Goal: Task Accomplishment & Management: Manage account settings

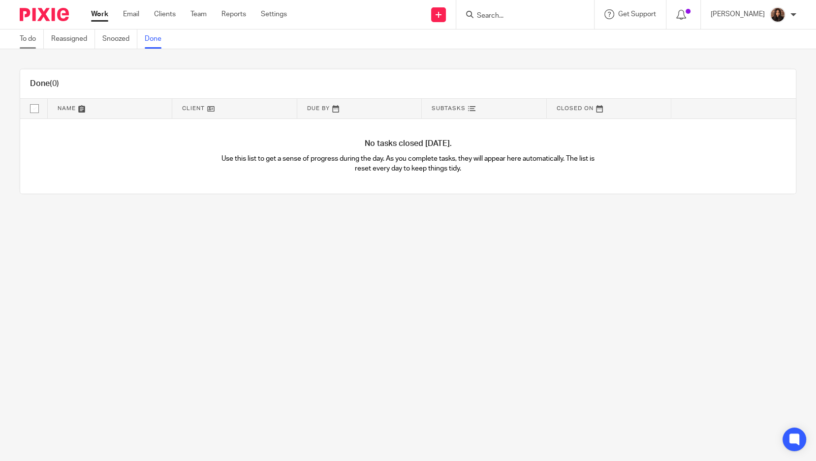
click at [37, 37] on link "To do" at bounding box center [32, 39] width 24 height 19
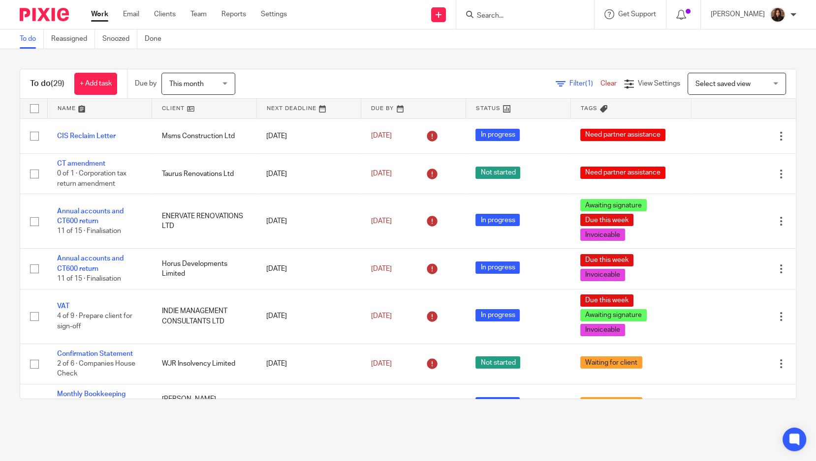
click at [105, 113] on link at bounding box center [100, 109] width 104 height 20
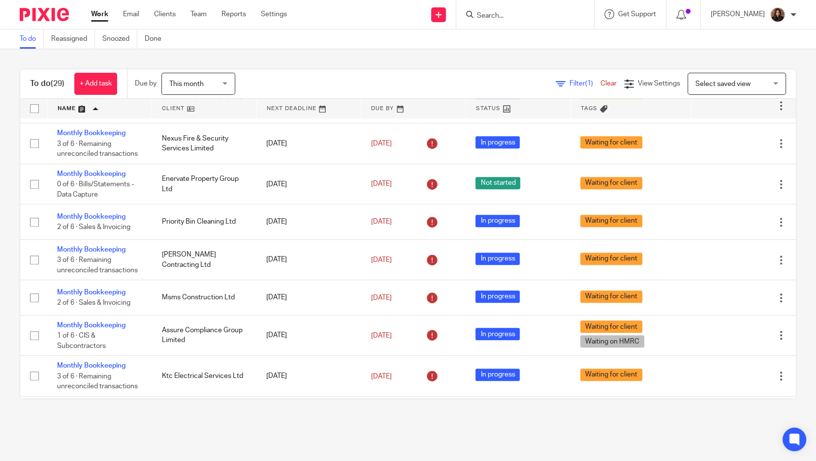
scroll to position [944, 0]
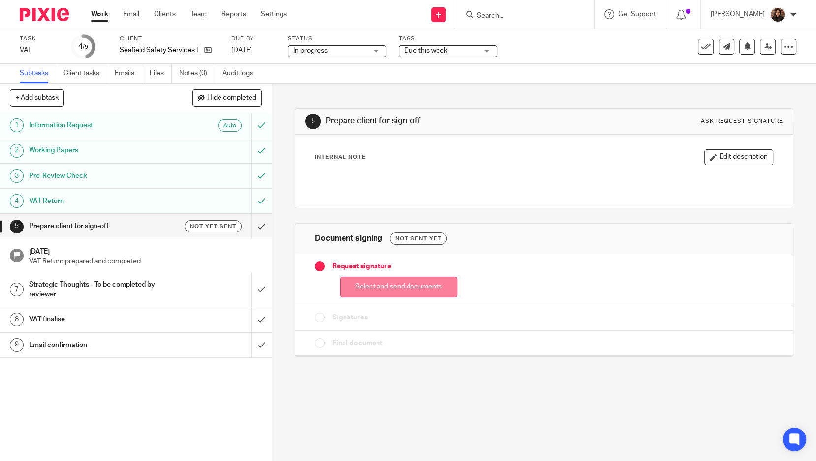
click at [370, 286] on button "Select and send documents" at bounding box center [398, 287] width 117 height 21
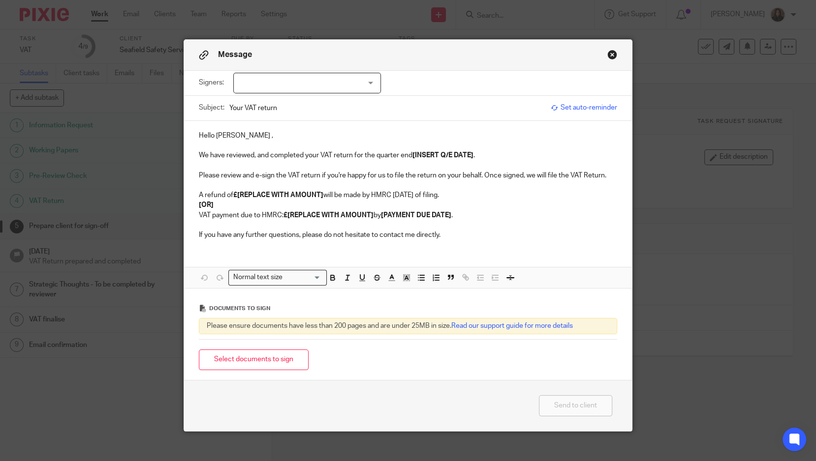
click at [291, 90] on div at bounding box center [307, 83] width 148 height 21
click at [299, 105] on li "[PERSON_NAME]" at bounding box center [302, 103] width 147 height 20
checkbox input "true"
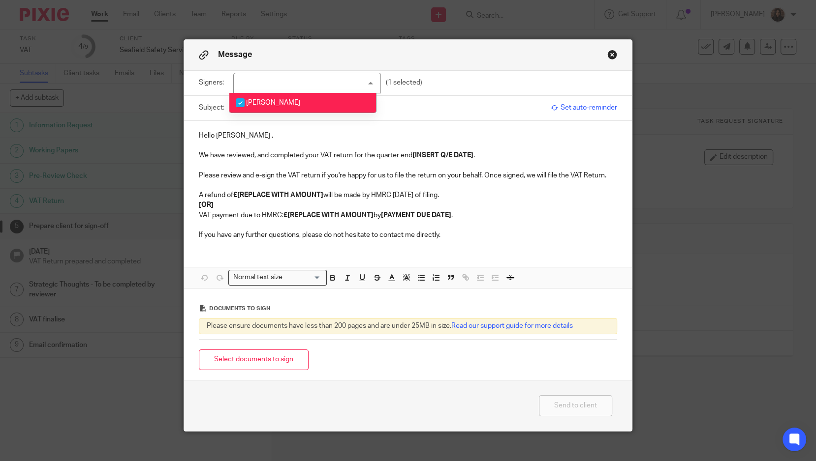
drag, startPoint x: 274, startPoint y: 133, endPoint x: 261, endPoint y: 134, distance: 13.3
click at [267, 134] on p "Hello Louis ," at bounding box center [408, 136] width 418 height 10
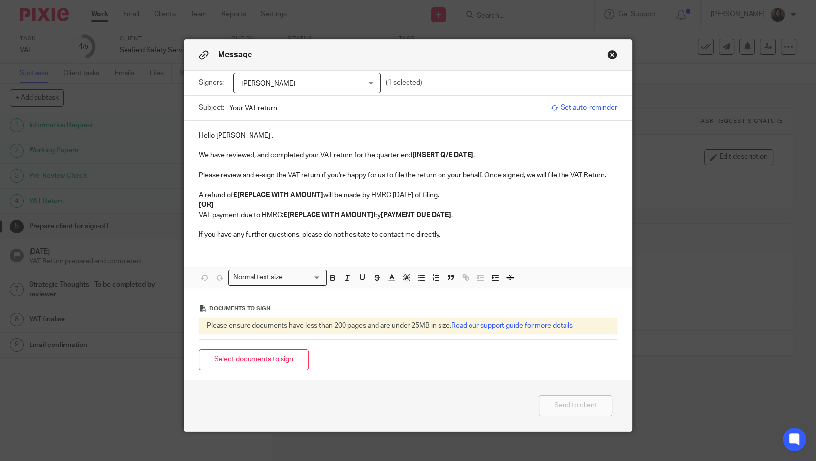
drag, startPoint x: 283, startPoint y: 108, endPoint x: 295, endPoint y: 118, distance: 15.8
click at [283, 108] on input "Your VAT return" at bounding box center [387, 108] width 316 height 22
type input "Your VAT return for Q.E 31/08/2025 (Seafield Safety)"
drag, startPoint x: 250, startPoint y: 129, endPoint x: 193, endPoint y: 135, distance: 57.4
click at [193, 135] on div "Hello Louis , We have reviewed, and completed your VAT return for the quarter e…" at bounding box center [408, 184] width 448 height 127
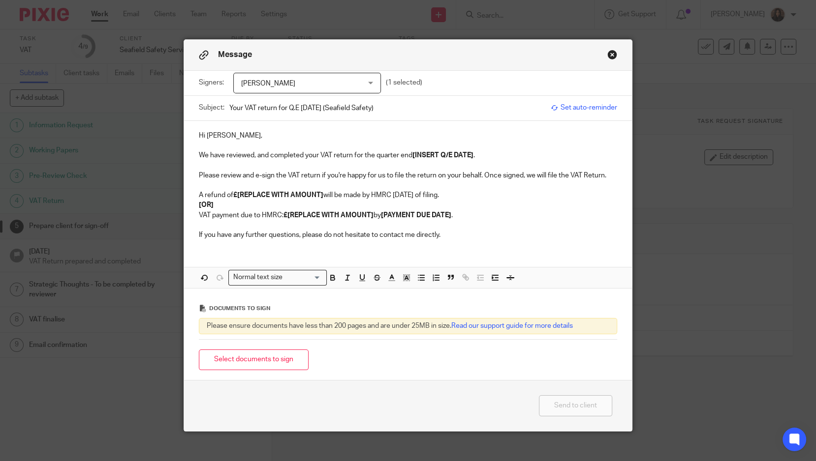
click at [469, 154] on strong "[INSERT Q/E DATE]" at bounding box center [442, 155] width 61 height 7
click at [234, 131] on p "Hi Lou," at bounding box center [408, 136] width 418 height 10
drag, startPoint x: 208, startPoint y: 203, endPoint x: 189, endPoint y: 191, distance: 21.7
click at [189, 191] on div "Hi Lou, We have reviewed, and completed your VAT return for the quarter end [31…" at bounding box center [408, 184] width 448 height 127
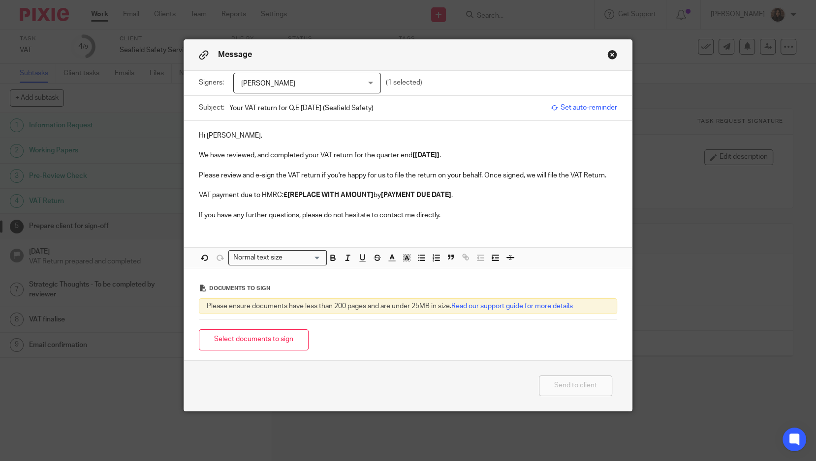
click at [369, 192] on strong "£[REPLACE WITH AMOUNT]" at bounding box center [328, 195] width 90 height 7
click at [368, 195] on strong "£[REPLACE WITH AMOUNT]" at bounding box center [328, 195] width 90 height 7
click at [290, 195] on p "VAT payment due to HMRC: £[] by [PAYMENT DUE DATE] ." at bounding box center [408, 195] width 418 height 10
click at [390, 195] on strong "[PAYMENT DUE DATE]" at bounding box center [356, 195] width 70 height 7
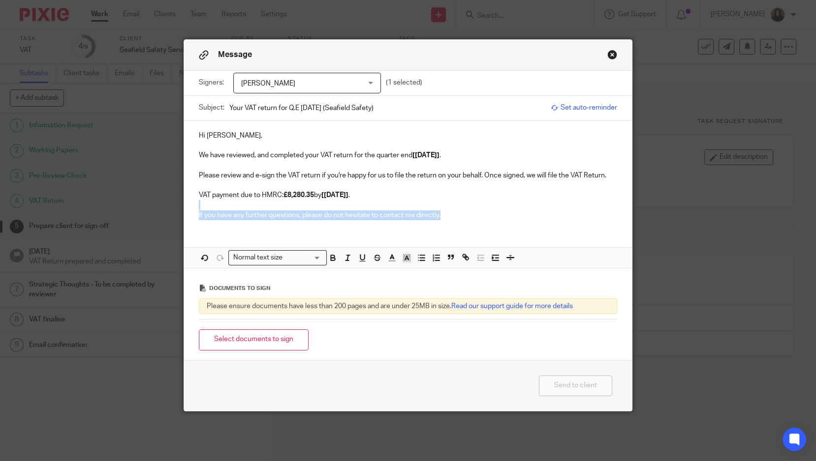
drag, startPoint x: 449, startPoint y: 213, endPoint x: 192, endPoint y: 209, distance: 256.8
click at [192, 209] on div "Hi Lou, We have reviewed, and completed your VAT return for the quarter end [31…" at bounding box center [408, 174] width 448 height 107
click at [606, 174] on p "Please review and e-sign the VAT return if you're happy for us to file the retu…" at bounding box center [408, 176] width 418 height 10
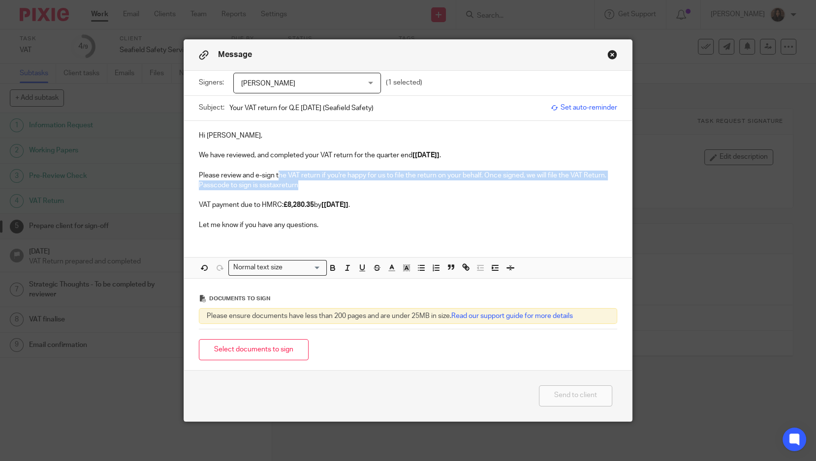
drag, startPoint x: 294, startPoint y: 179, endPoint x: 274, endPoint y: 177, distance: 20.2
click at [274, 177] on div "Hi Lou, We have reviewed, and completed your VAT return for the quarter end [31…" at bounding box center [408, 179] width 448 height 117
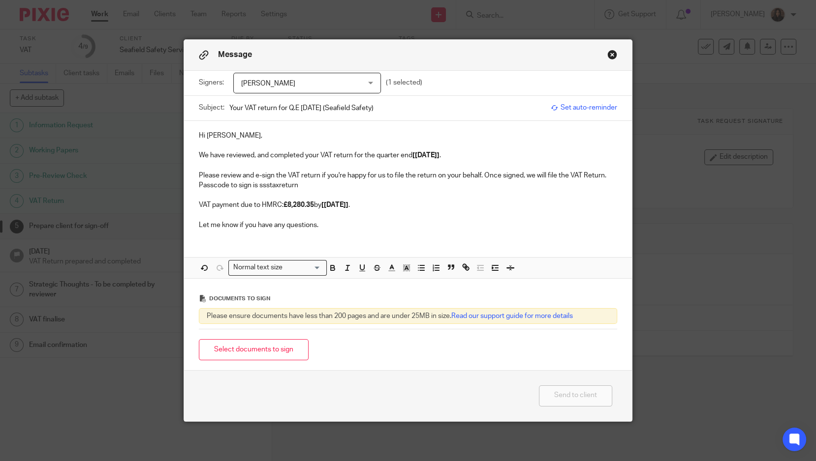
click at [295, 191] on p at bounding box center [408, 195] width 418 height 10
drag, startPoint x: 297, startPoint y: 186, endPoint x: 252, endPoint y: 188, distance: 44.8
click at [252, 188] on p "Passcode to sign is ssstaxreturn" at bounding box center [408, 186] width 418 height 10
click at [331, 269] on icon "button" at bounding box center [333, 269] width 4 height 2
click at [306, 154] on p "We have reviewed, and completed your VAT return for the quarter end [31/08/2025…" at bounding box center [408, 156] width 418 height 10
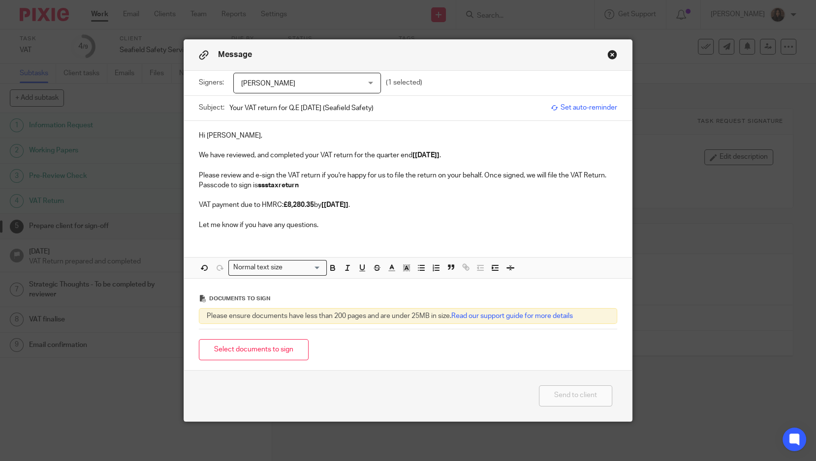
click at [301, 183] on p "Passcode to sign is ssstaxreturn" at bounding box center [408, 186] width 418 height 10
drag, startPoint x: 340, startPoint y: 230, endPoint x: 283, endPoint y: 238, distance: 57.5
click at [338, 230] on div "Hi Lou, We have reviewed, and completed your VAT return for the quarter end [31…" at bounding box center [408, 179] width 448 height 117
click at [254, 349] on button "Select documents to sign" at bounding box center [254, 349] width 110 height 21
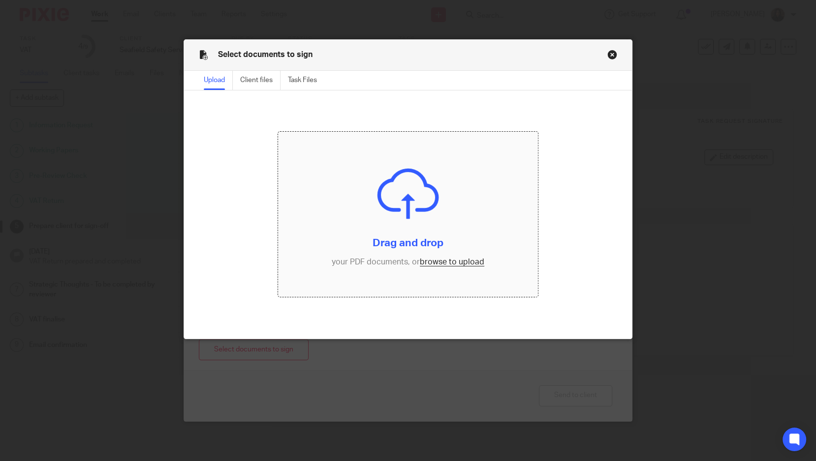
click at [427, 257] on input "file" at bounding box center [408, 215] width 260 height 166
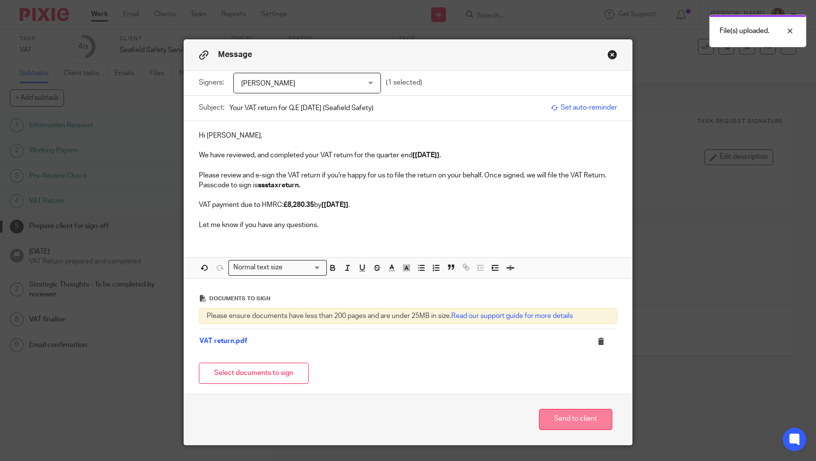
click at [574, 411] on button "Send to client" at bounding box center [575, 419] width 73 height 21
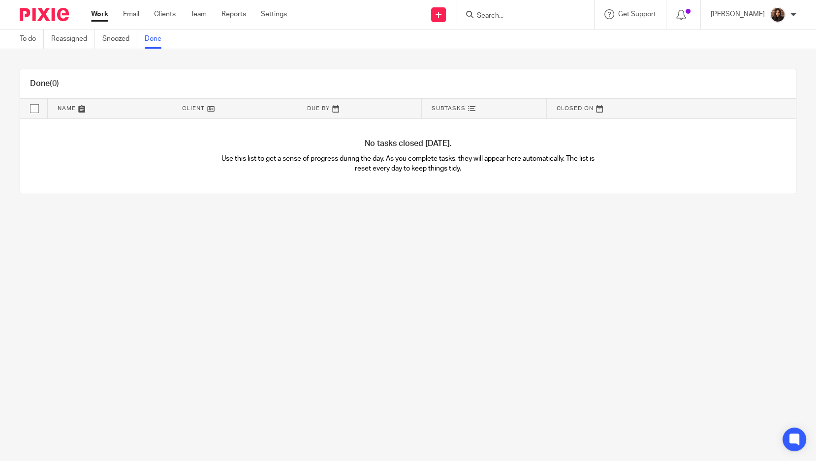
click at [504, 16] on input "Search" at bounding box center [520, 16] width 89 height 9
type input "seafield"
click at [586, 38] on link at bounding box center [552, 42] width 156 height 23
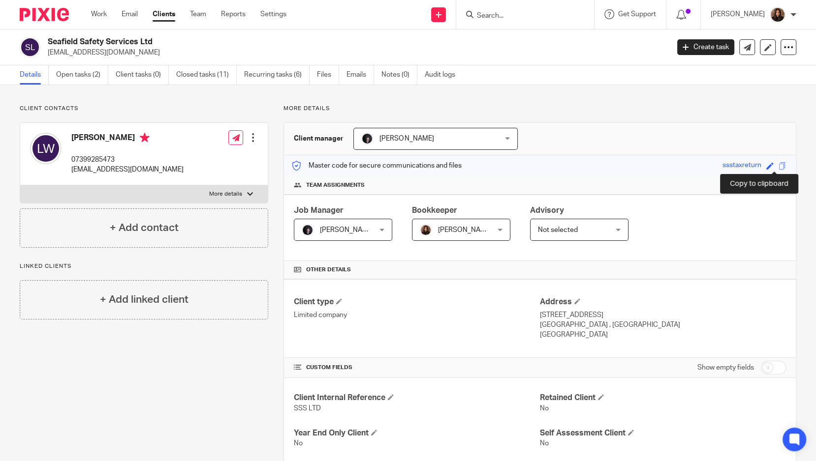
click at [778, 165] on span at bounding box center [781, 165] width 7 height 7
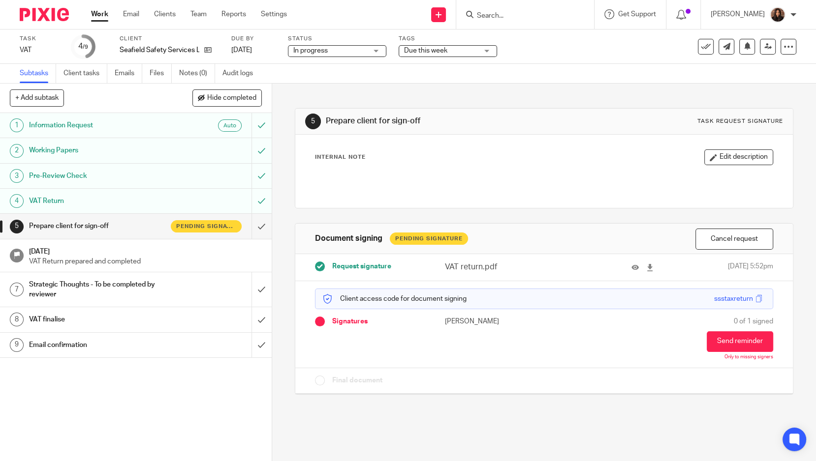
click at [425, 45] on div "Tags Due this week Due this week Waiting for client All information received Wi…" at bounding box center [447, 47] width 98 height 24
click at [428, 50] on span "Due this week" at bounding box center [425, 50] width 43 height 7
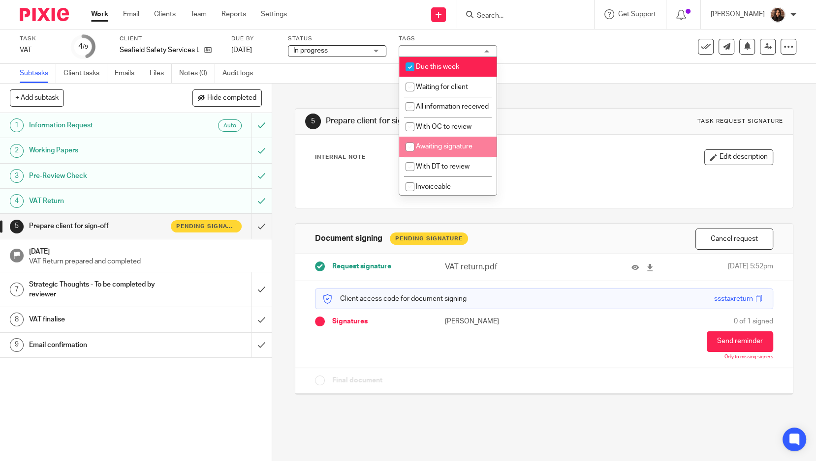
click at [426, 150] on span "Awaiting signature" at bounding box center [444, 146] width 57 height 7
checkbox input "true"
click at [577, 122] on div "5 Prepare client for sign-off Task request signature" at bounding box center [544, 122] width 478 height 16
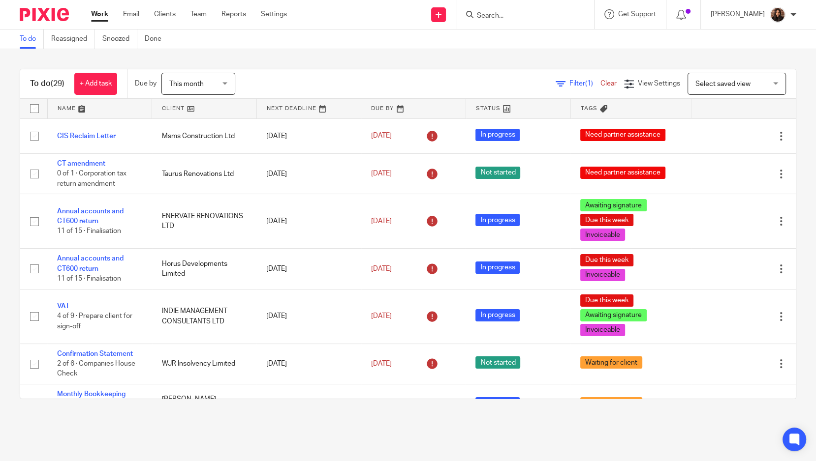
click at [94, 107] on link at bounding box center [100, 109] width 104 height 20
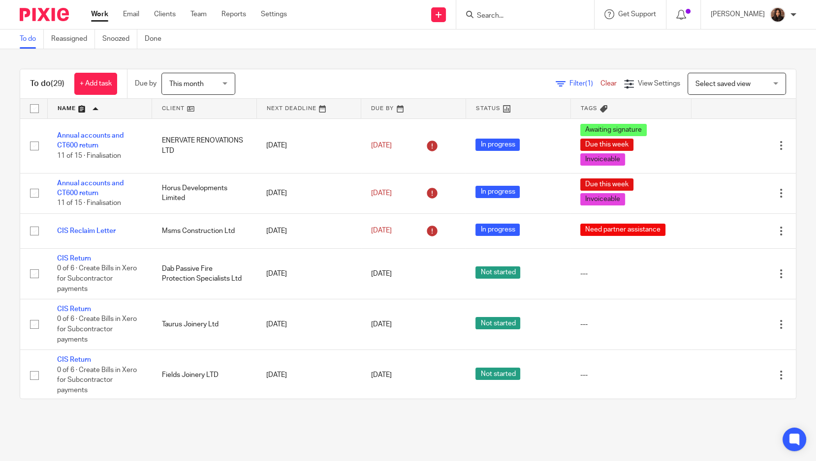
click at [569, 81] on span "Filter (1)" at bounding box center [584, 83] width 31 height 7
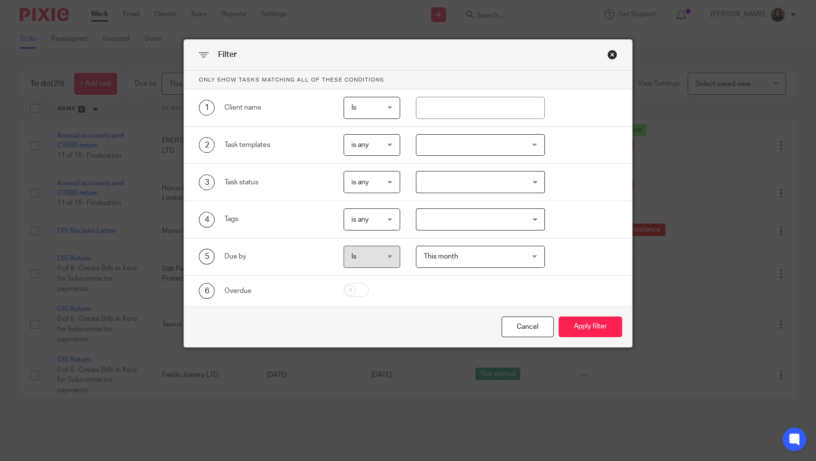
click at [490, 153] on div at bounding box center [480, 145] width 129 height 22
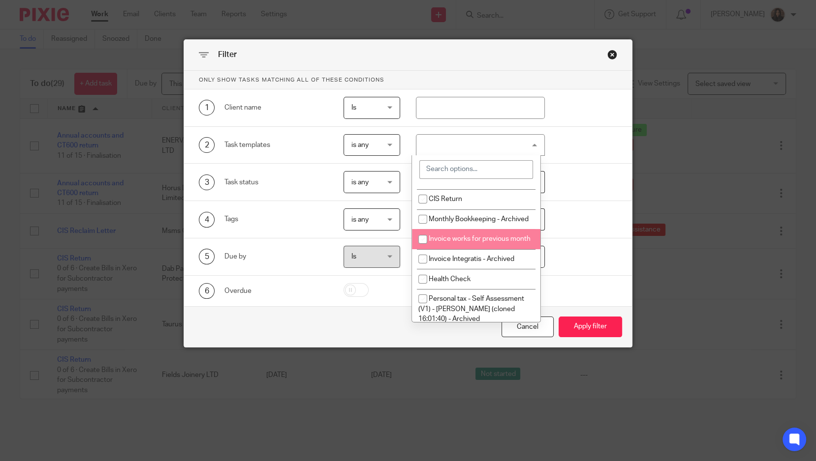
scroll to position [273, 0]
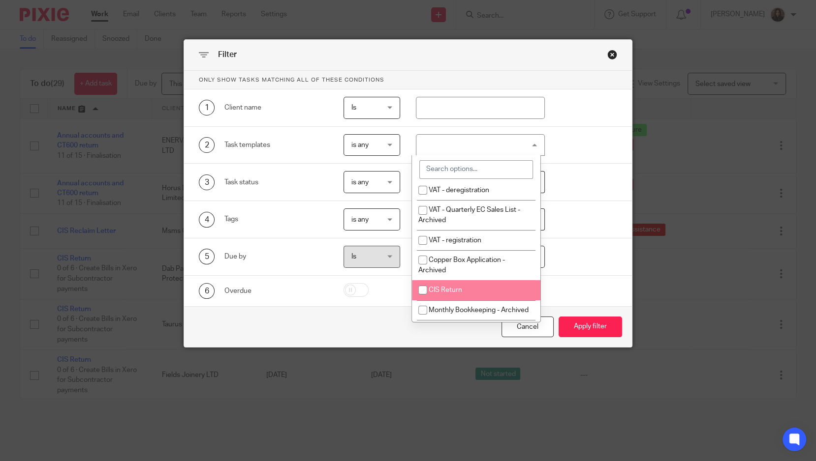
click at [469, 285] on li "CIS Return" at bounding box center [476, 290] width 128 height 20
checkbox input "true"
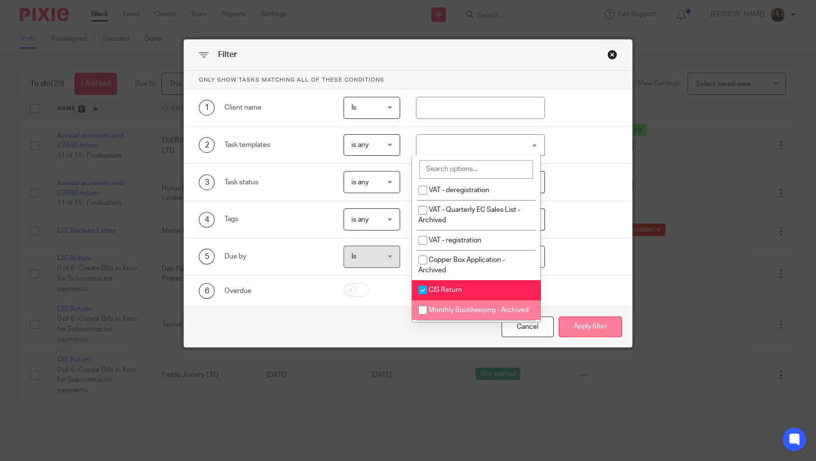
click at [598, 325] on button "Apply filter" at bounding box center [589, 327] width 63 height 21
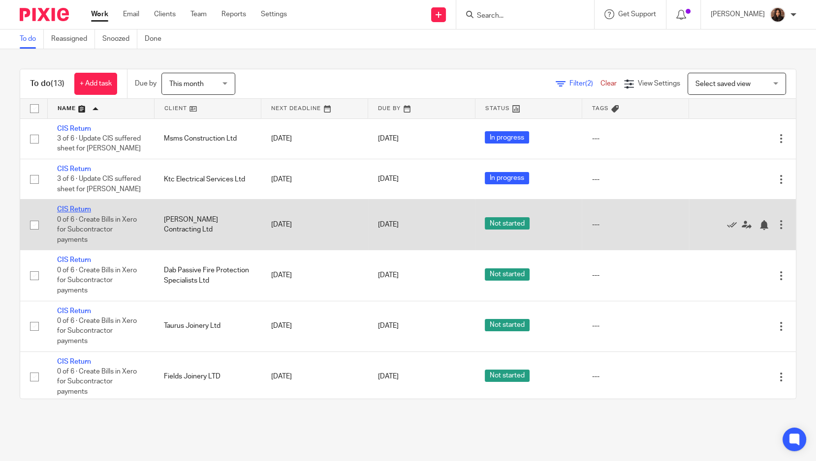
drag, startPoint x: 68, startPoint y: 204, endPoint x: 62, endPoint y: 206, distance: 6.2
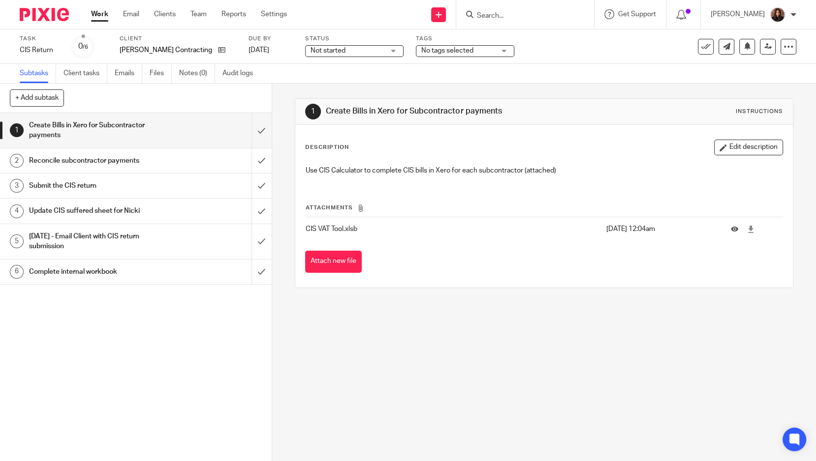
click at [516, 13] on input "Search" at bounding box center [520, 16] width 89 height 9
type input "venture"
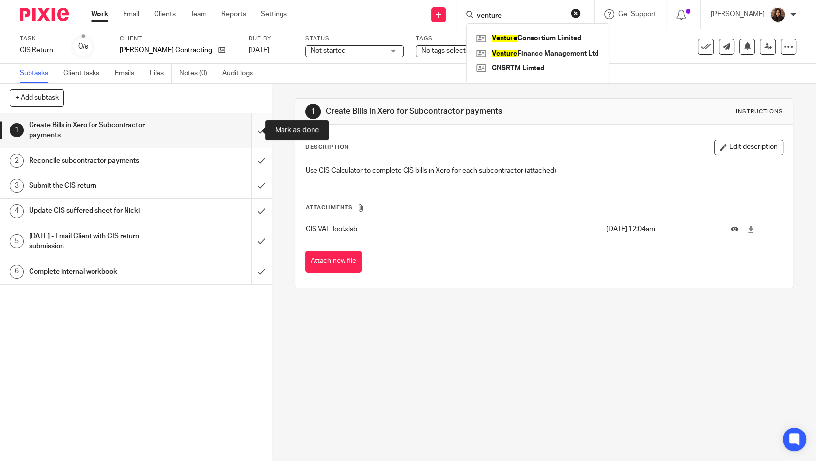
click at [250, 127] on input "submit" at bounding box center [136, 130] width 272 height 35
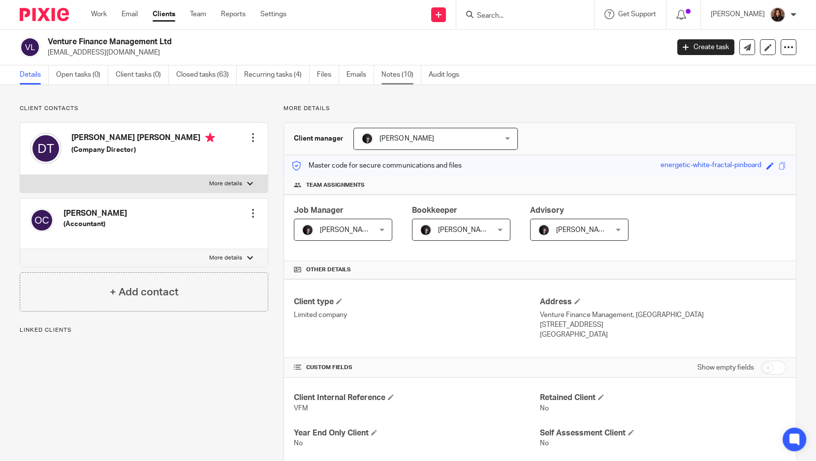
click at [395, 74] on link "Notes (10)" at bounding box center [401, 74] width 40 height 19
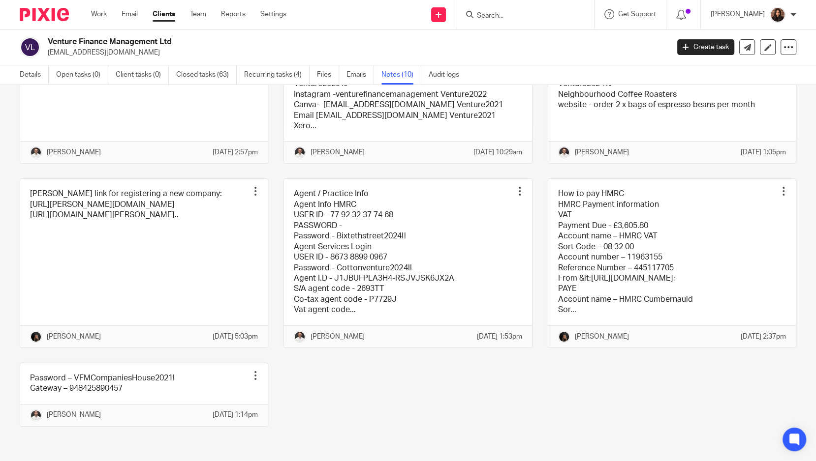
scroll to position [227, 0]
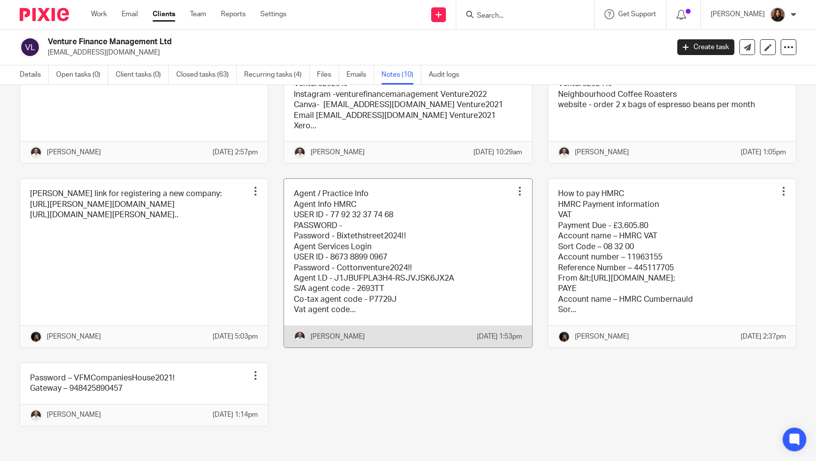
click at [367, 272] on link at bounding box center [407, 263] width 247 height 168
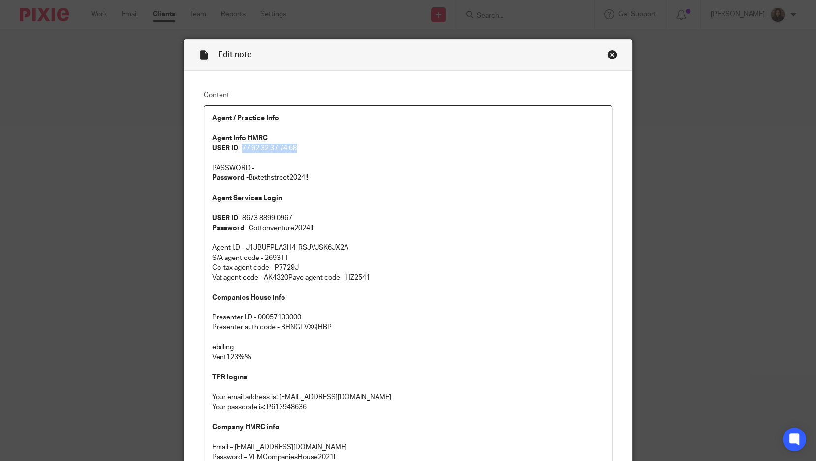
drag, startPoint x: 299, startPoint y: 144, endPoint x: 240, endPoint y: 146, distance: 59.1
click at [240, 146] on p "Agent Info HMRC USER ID - 77 92 32 37 74 68" at bounding box center [408, 143] width 392 height 20
copy p "77 92 32 37 74 68"
drag, startPoint x: 310, startPoint y: 179, endPoint x: 245, endPoint y: 173, distance: 66.1
click at [245, 173] on p "Password - Bixtethstreet2024!!" at bounding box center [408, 178] width 392 height 10
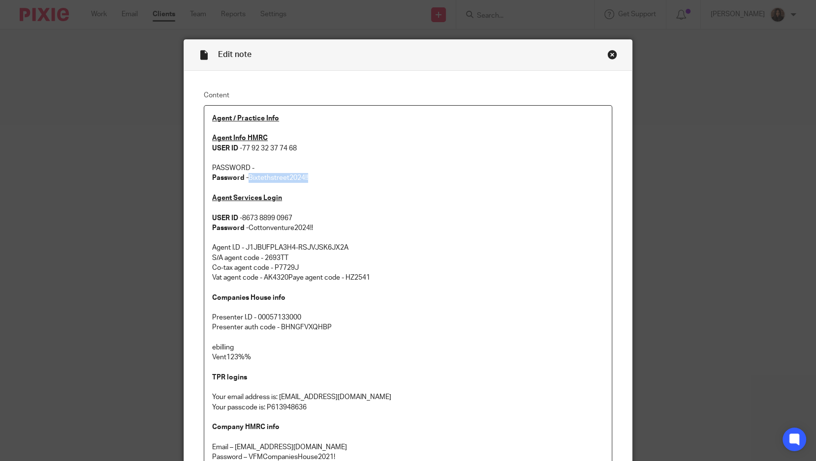
copy p "Bixtethstreet2024!!"
drag, startPoint x: 300, startPoint y: 150, endPoint x: 237, endPoint y: 149, distance: 63.0
click at [237, 149] on p "Agent Info HMRC USER ID - 77 92 32 37 74 68" at bounding box center [408, 143] width 392 height 20
copy p "77 92 32 37 74 68"
drag, startPoint x: 308, startPoint y: 176, endPoint x: 246, endPoint y: 176, distance: 61.5
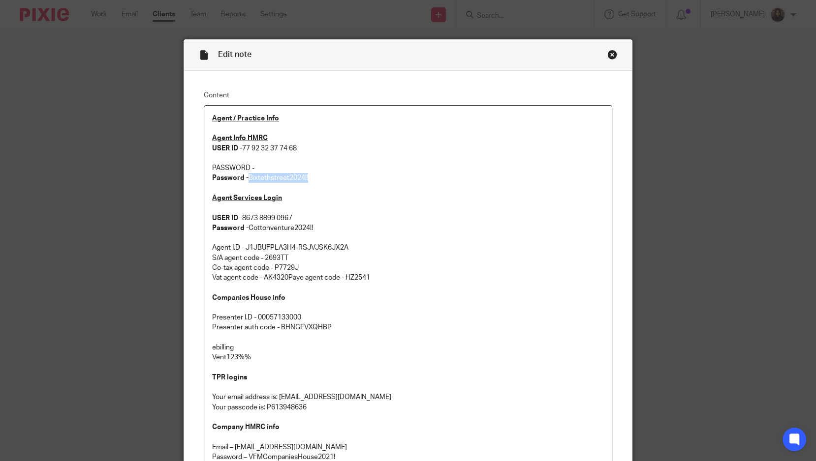
click at [246, 176] on p "Password - Bixtethstreet2024!!" at bounding box center [408, 178] width 392 height 10
copy p "Bixtethstreet2024!!"
drag, startPoint x: 300, startPoint y: 145, endPoint x: 239, endPoint y: 148, distance: 61.1
click at [239, 148] on p "Agent Info HMRC USER ID - 77 92 32 37 74 68" at bounding box center [408, 143] width 392 height 20
copy p "77 92 32 37 74 68"
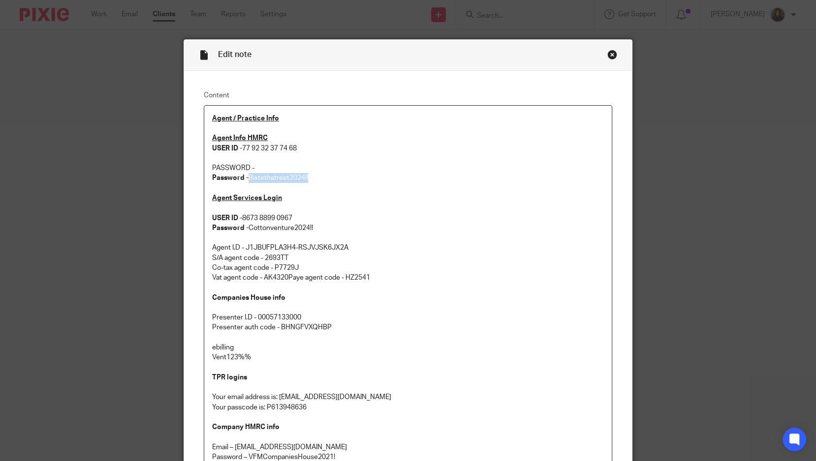
drag, startPoint x: 317, startPoint y: 173, endPoint x: 246, endPoint y: 178, distance: 71.0
click at [246, 178] on p "Password - Bixtethstreet2024!!" at bounding box center [408, 178] width 392 height 10
copy p "Bixtethstreet2024!!"
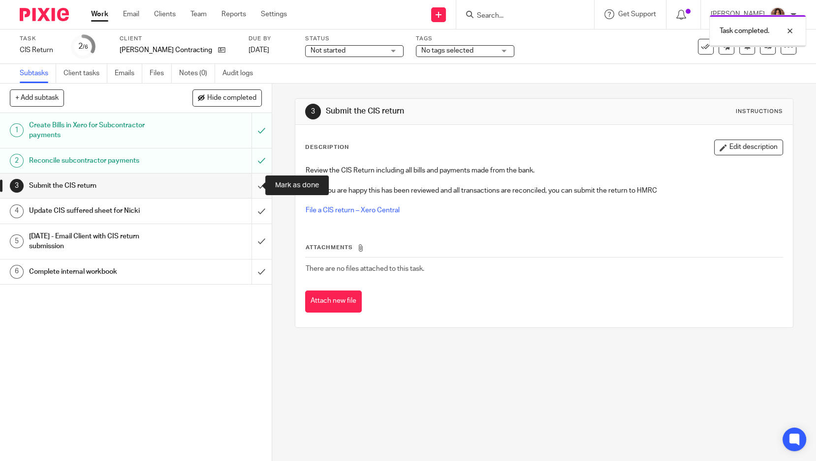
click at [250, 184] on input "submit" at bounding box center [136, 186] width 272 height 25
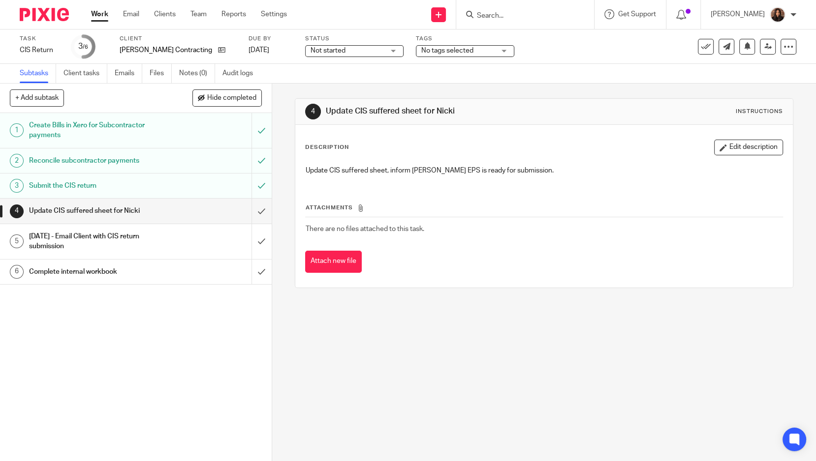
click at [330, 53] on span "Not started" at bounding box center [347, 51] width 74 height 10
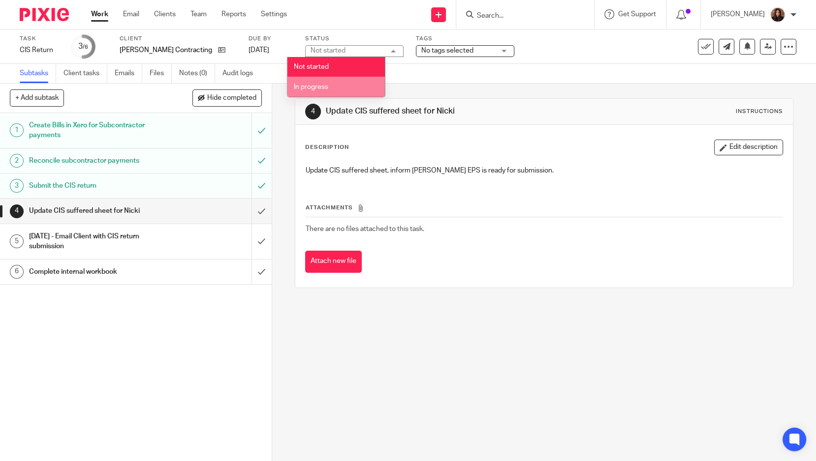
click at [325, 87] on span "In progress" at bounding box center [311, 87] width 34 height 7
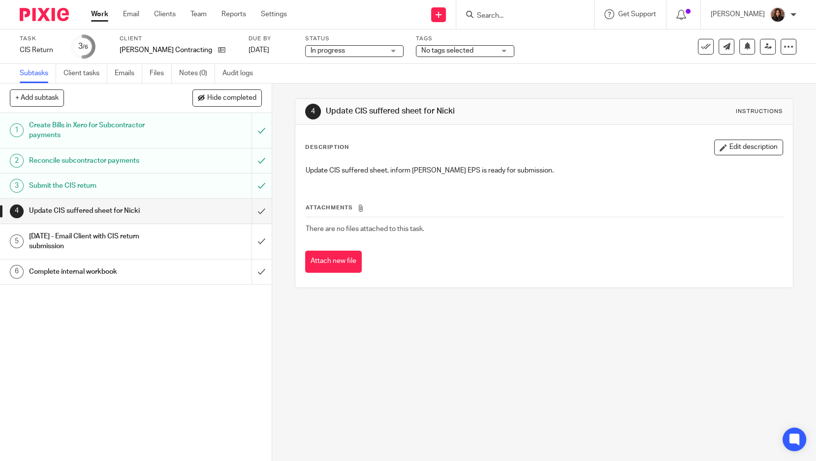
click at [421, 46] on span "No tags selected" at bounding box center [458, 51] width 74 height 10
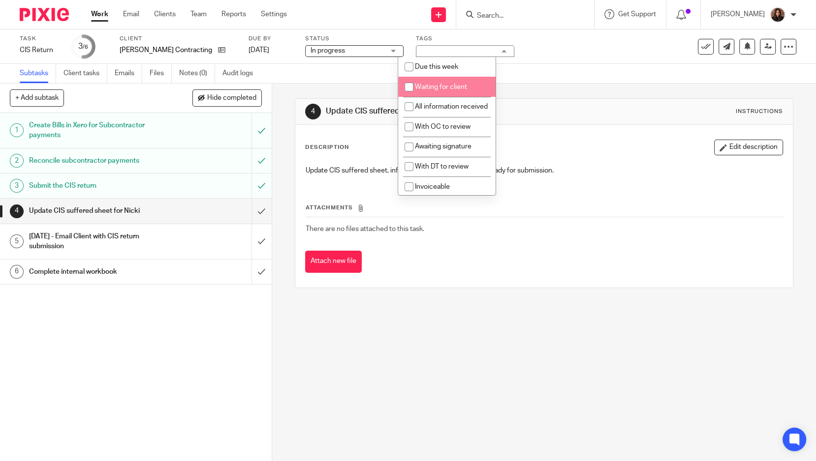
click at [369, 69] on div "Subtasks Client tasks Emails Files Notes (0) Audit logs" at bounding box center [408, 74] width 816 height 20
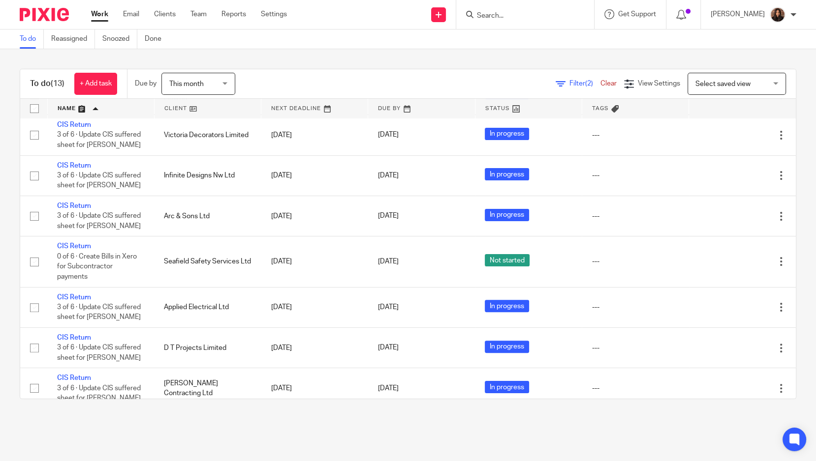
scroll to position [283, 0]
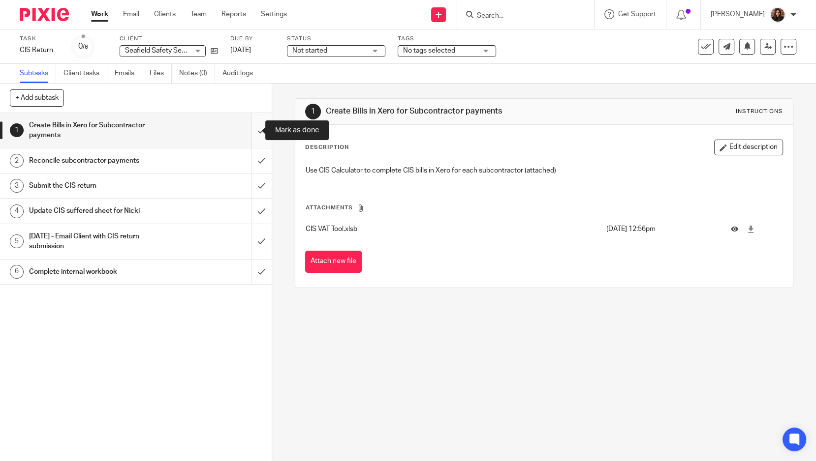
click at [251, 129] on input "submit" at bounding box center [136, 130] width 272 height 35
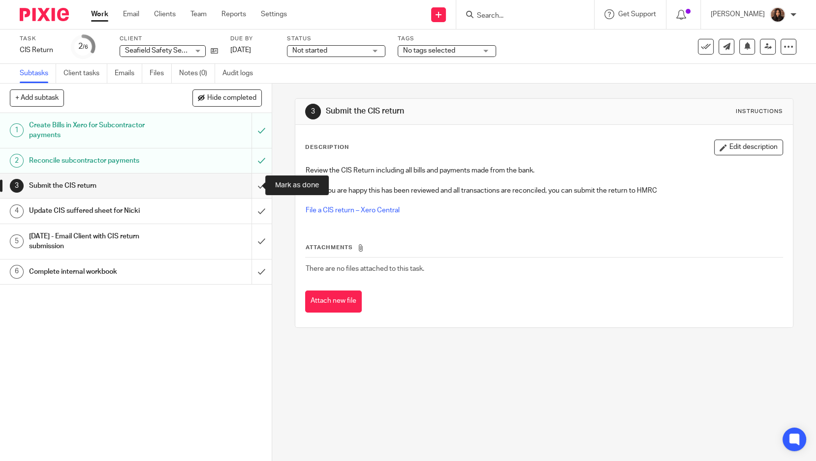
click at [254, 186] on input "submit" at bounding box center [136, 186] width 272 height 25
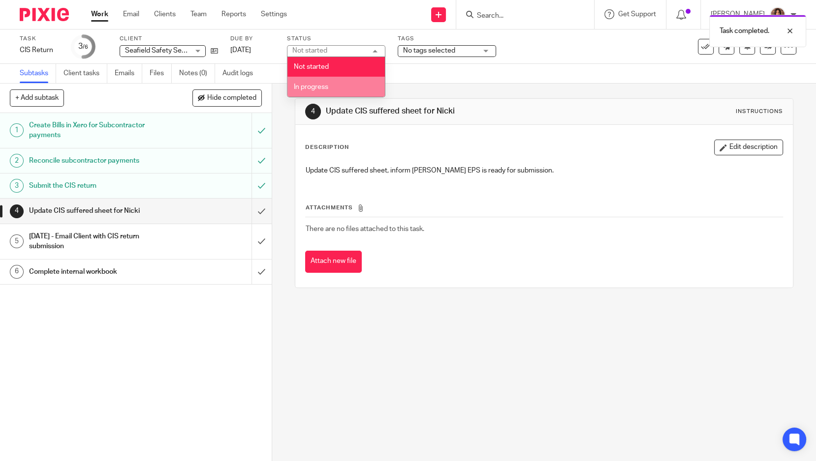
click at [326, 84] on span "In progress" at bounding box center [311, 87] width 34 height 7
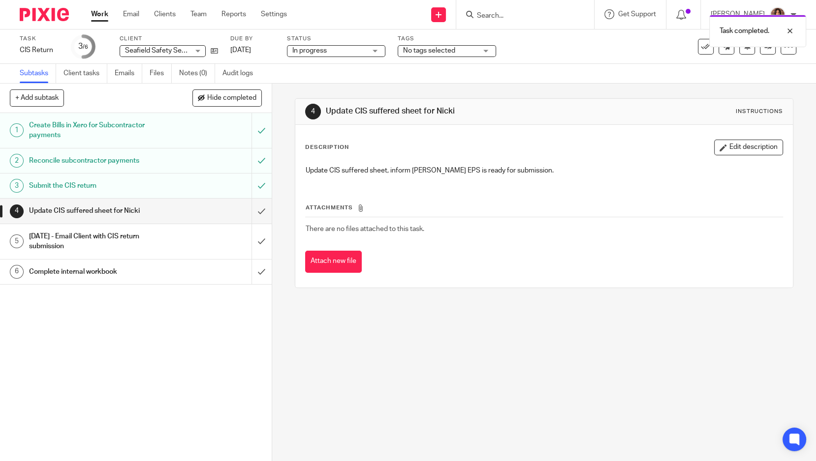
click at [415, 83] on div "Subtasks Client tasks Emails Files Notes (0) Audit logs" at bounding box center [408, 74] width 816 height 20
click at [251, 208] on input "submit" at bounding box center [136, 211] width 272 height 25
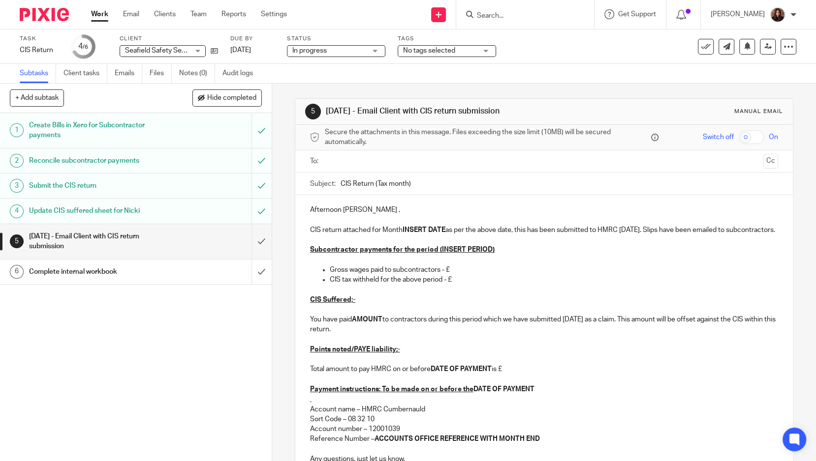
click at [221, 33] on div "Task CIS Return Save CIS Return 4 /6 Client Seafield Safety Services Ltd Seafie…" at bounding box center [408, 47] width 816 height 34
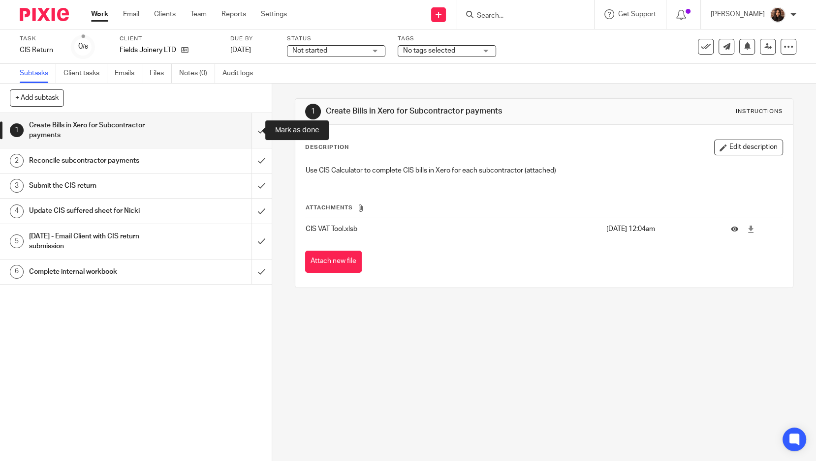
click at [251, 131] on input "submit" at bounding box center [136, 130] width 272 height 35
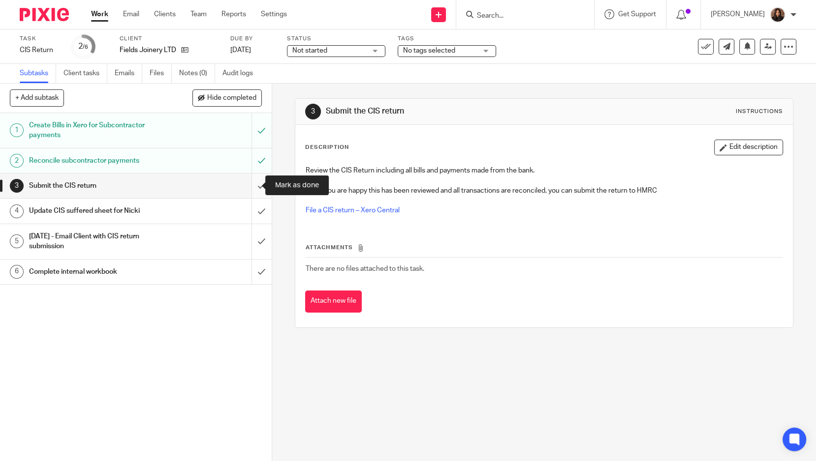
click at [250, 183] on input "submit" at bounding box center [136, 186] width 272 height 25
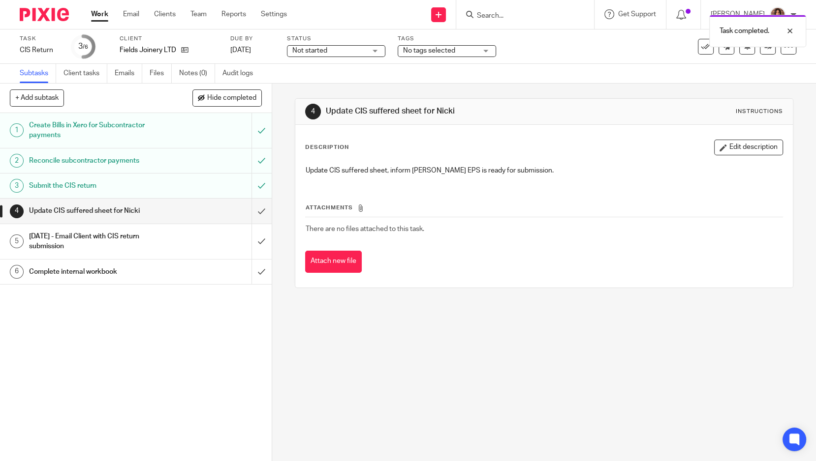
click at [338, 49] on span "Not started" at bounding box center [329, 51] width 74 height 10
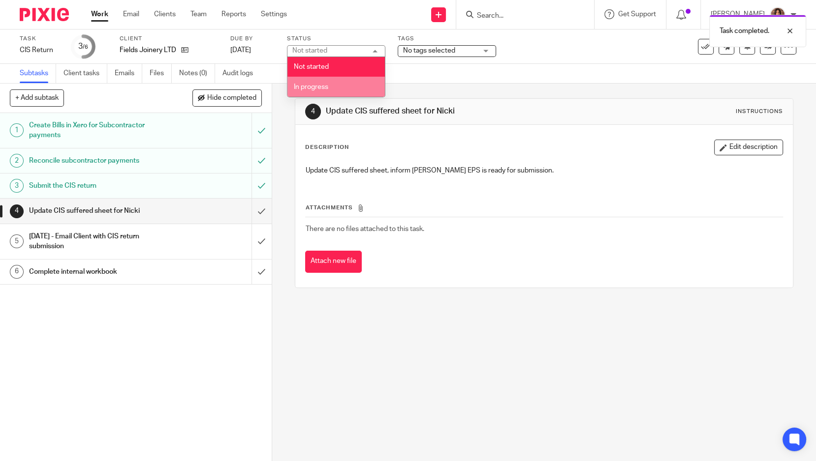
click at [312, 89] on span "In progress" at bounding box center [311, 87] width 34 height 7
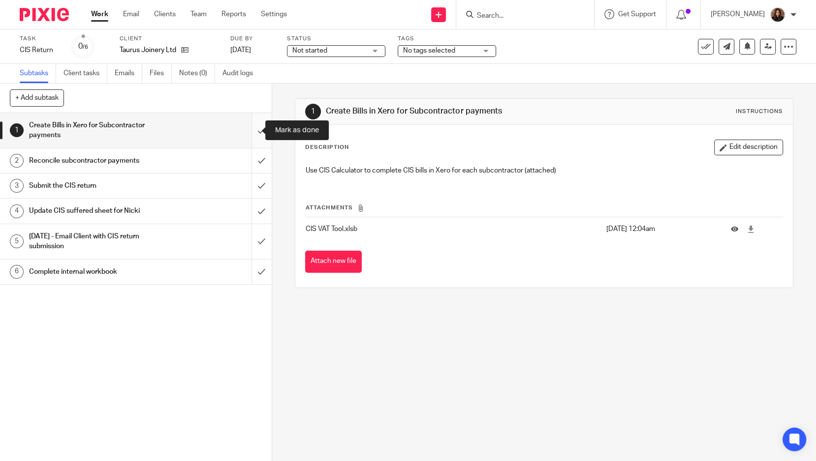
click at [250, 126] on input "submit" at bounding box center [136, 130] width 272 height 35
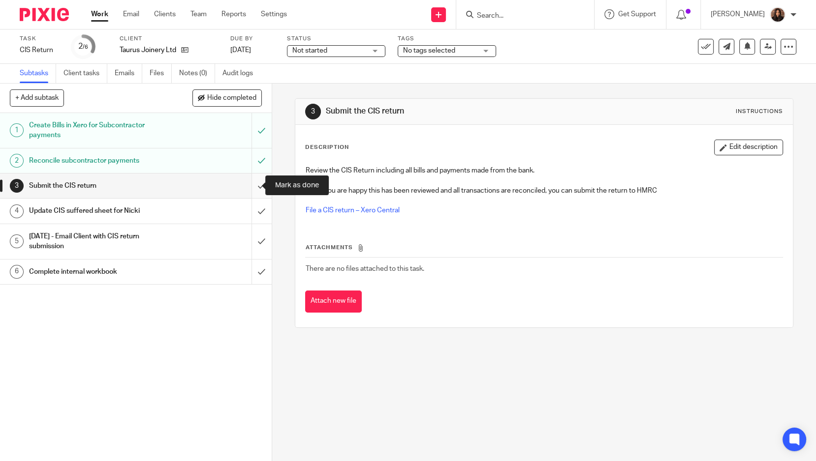
click at [249, 185] on input "submit" at bounding box center [136, 186] width 272 height 25
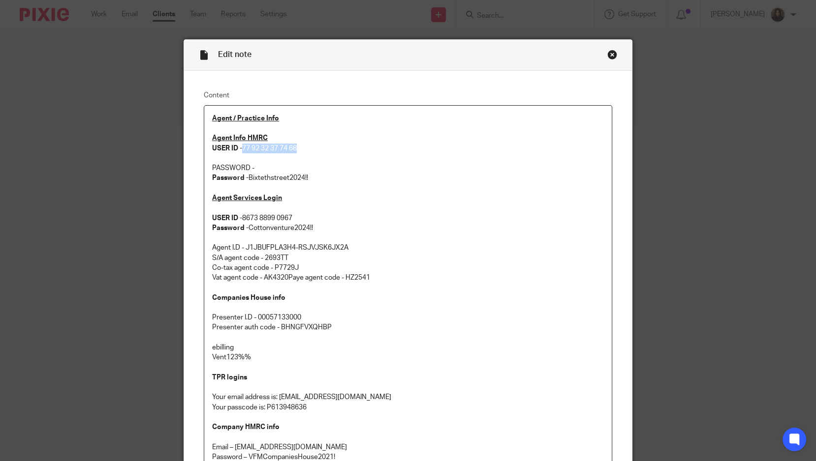
drag, startPoint x: 304, startPoint y: 147, endPoint x: 241, endPoint y: 145, distance: 63.5
click at [241, 145] on p "Agent Info HMRC USER ID - 77 92 32 37 74 68" at bounding box center [408, 143] width 392 height 20
copy p "77 92 32 37 74 68"
drag, startPoint x: 311, startPoint y: 177, endPoint x: 245, endPoint y: 179, distance: 66.0
click at [245, 179] on p "Password - Bixtethstreet2024!!" at bounding box center [408, 178] width 392 height 10
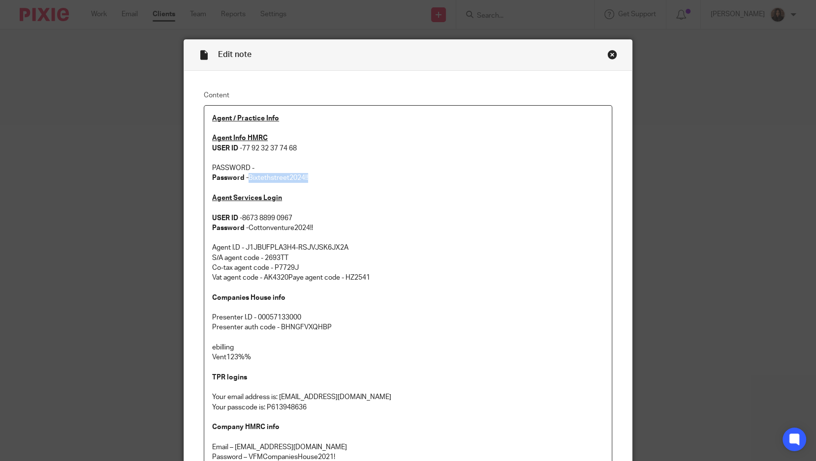
copy p "Bixtethstreet2024!!"
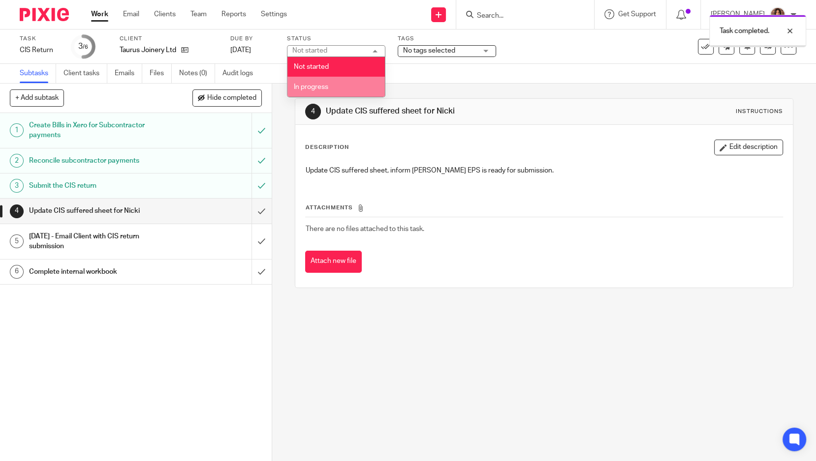
click at [325, 85] on span "In progress" at bounding box center [311, 87] width 34 height 7
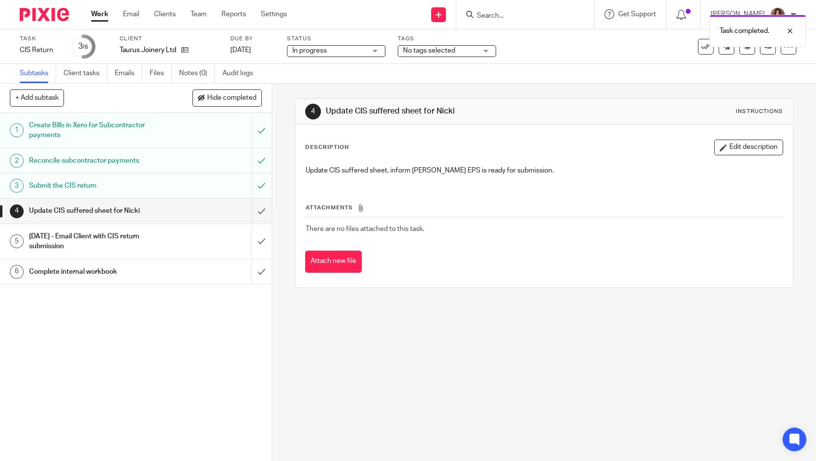
click at [279, 72] on div "Subtasks Client tasks Emails Files Notes (0) Audit logs" at bounding box center [408, 74] width 816 height 20
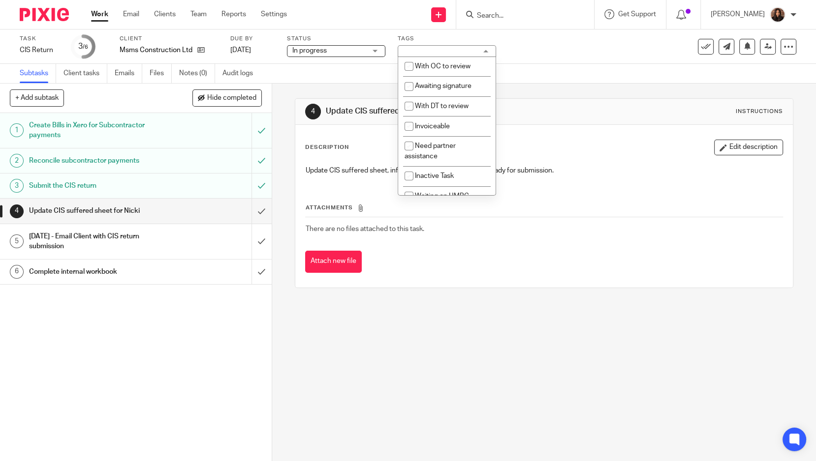
scroll to position [90, 0]
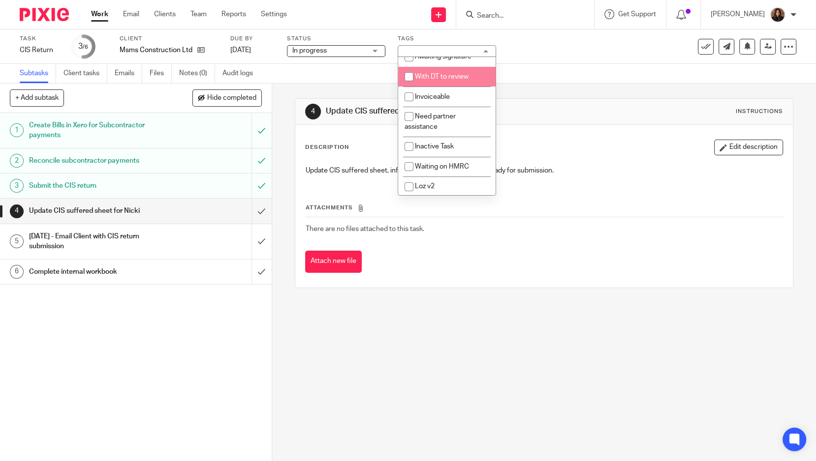
click at [444, 87] on li "With DT to review" at bounding box center [446, 77] width 97 height 20
checkbox input "true"
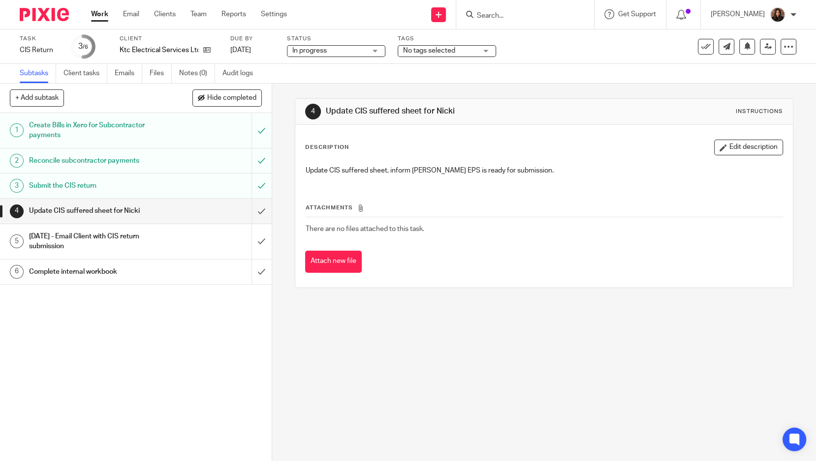
click at [434, 52] on span "No tags selected" at bounding box center [429, 50] width 52 height 7
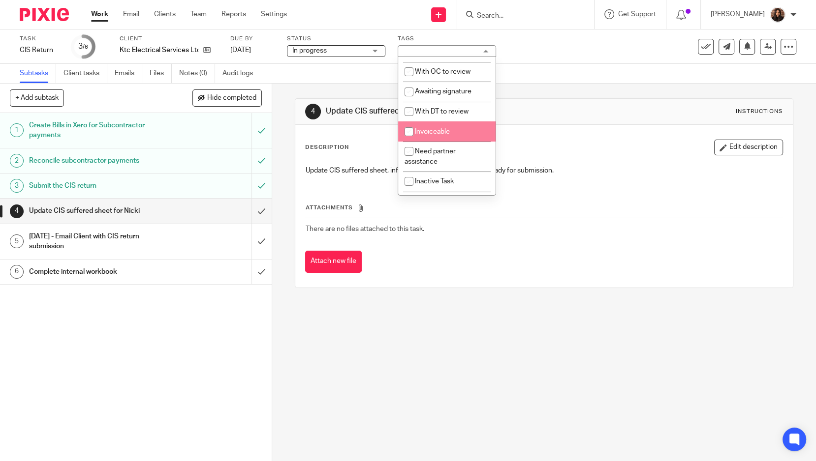
scroll to position [56, 0]
click at [453, 122] on li "With DT to review" at bounding box center [446, 111] width 97 height 20
checkbox input "true"
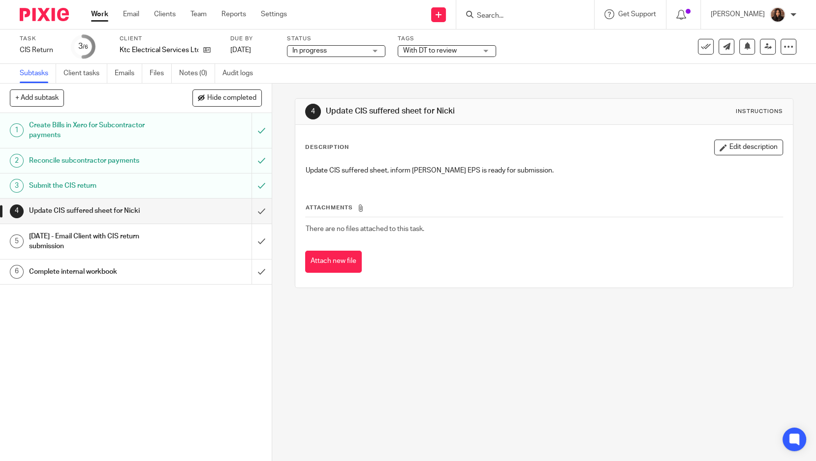
click at [328, 74] on div "Subtasks Client tasks Emails Files Notes (0) Audit logs" at bounding box center [408, 74] width 816 height 20
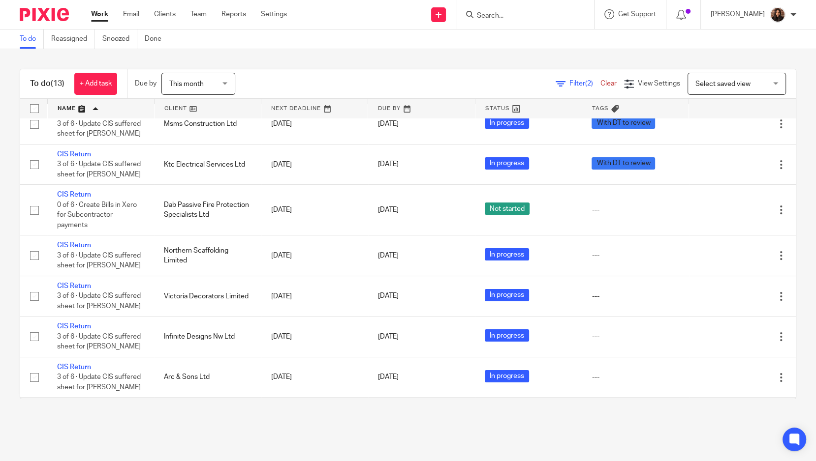
scroll to position [14, 0]
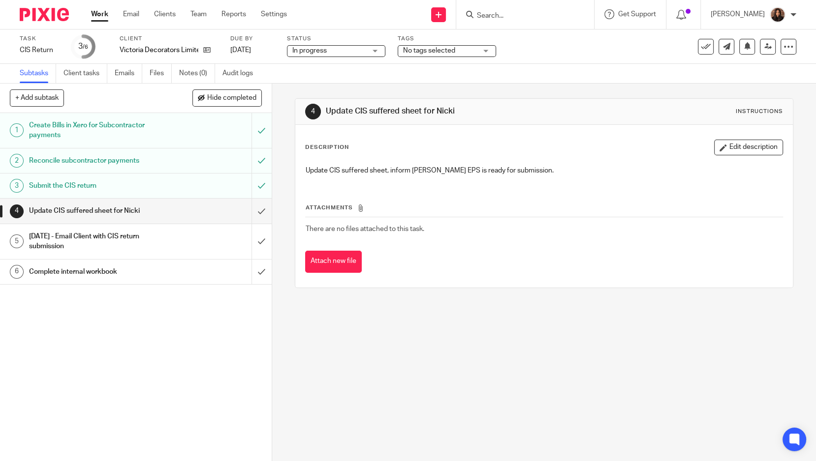
click at [436, 54] on span "No tags selected" at bounding box center [440, 51] width 74 height 10
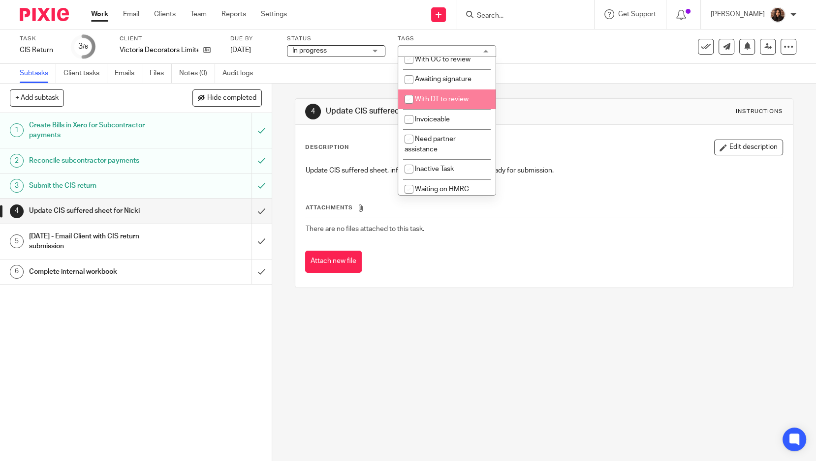
scroll to position [69, 0]
click at [423, 100] on li "With DT to review" at bounding box center [446, 98] width 97 height 20
checkbox input "true"
click at [357, 87] on div "4 Update CIS suffered sheet for Nicki Instructions Description Edit description…" at bounding box center [544, 193] width 498 height 219
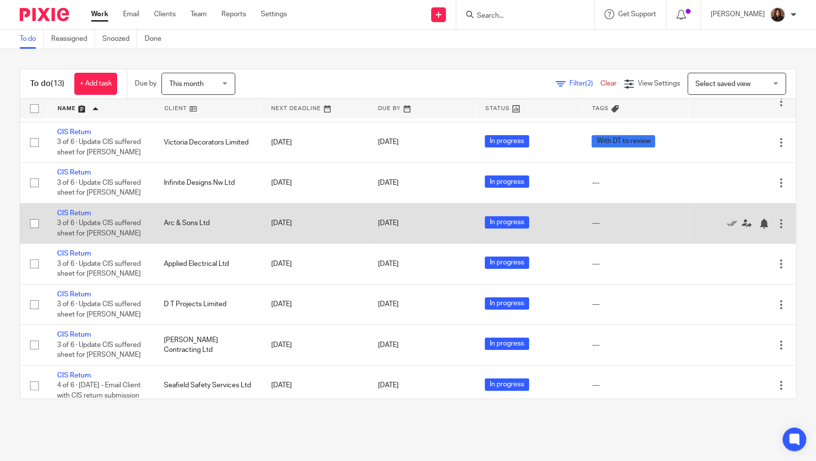
scroll to position [168, 0]
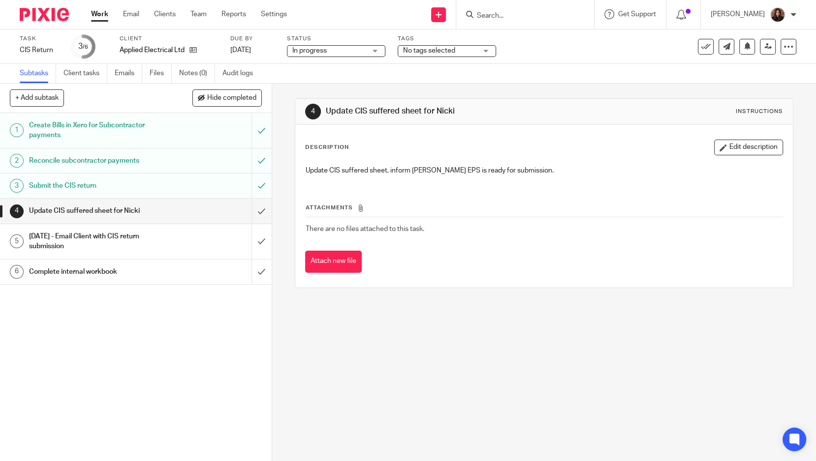
click at [409, 44] on div "Tags No tags selected Due this week Waiting for client All information received…" at bounding box center [447, 47] width 98 height 24
click at [410, 53] on span "No tags selected" at bounding box center [429, 50] width 52 height 7
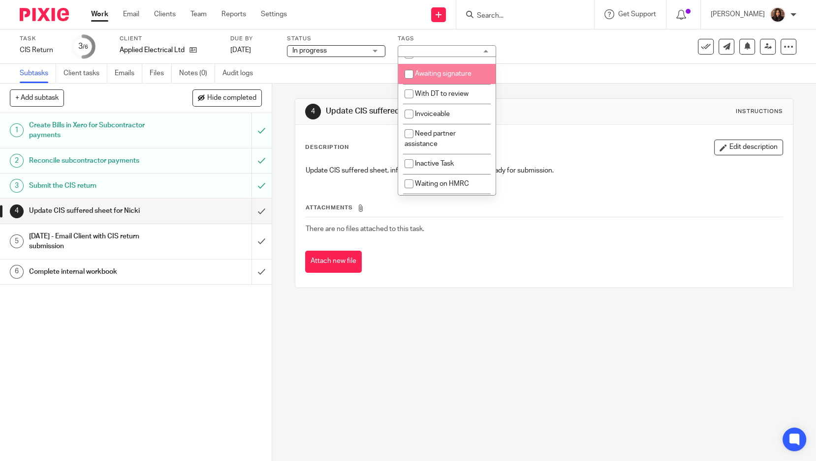
scroll to position [100, 0]
click at [444, 76] on span "With DT to review" at bounding box center [442, 75] width 54 height 7
checkbox input "true"
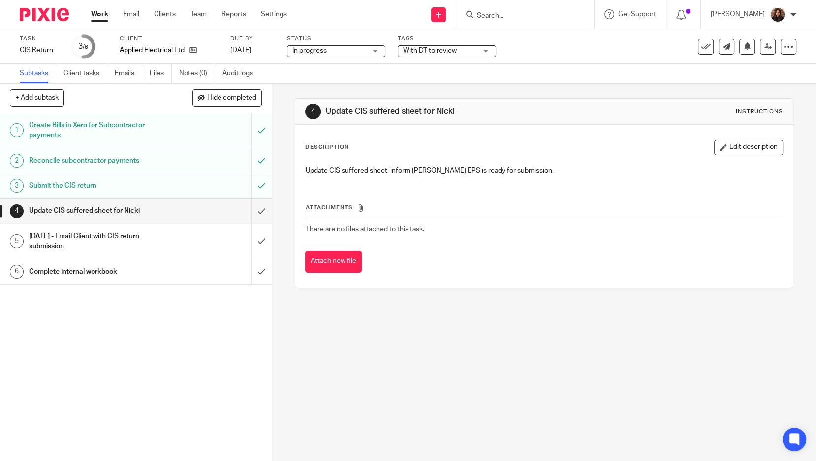
click at [335, 73] on div "Subtasks Client tasks Emails Files Notes (0) Audit logs" at bounding box center [408, 74] width 816 height 20
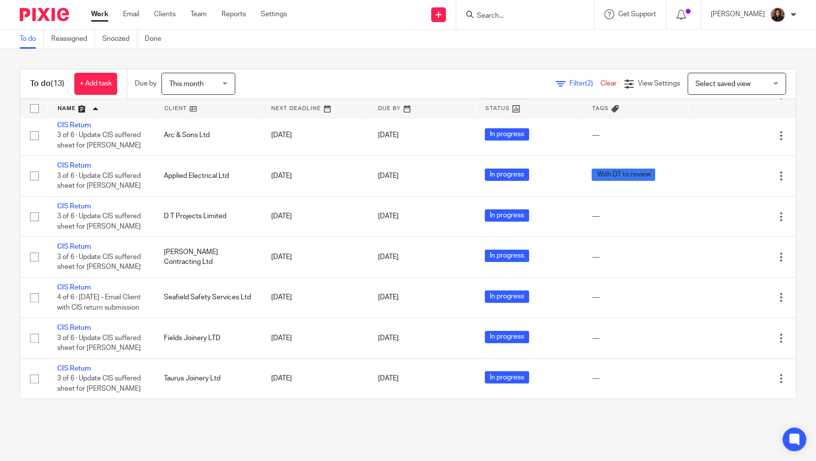
scroll to position [263, 0]
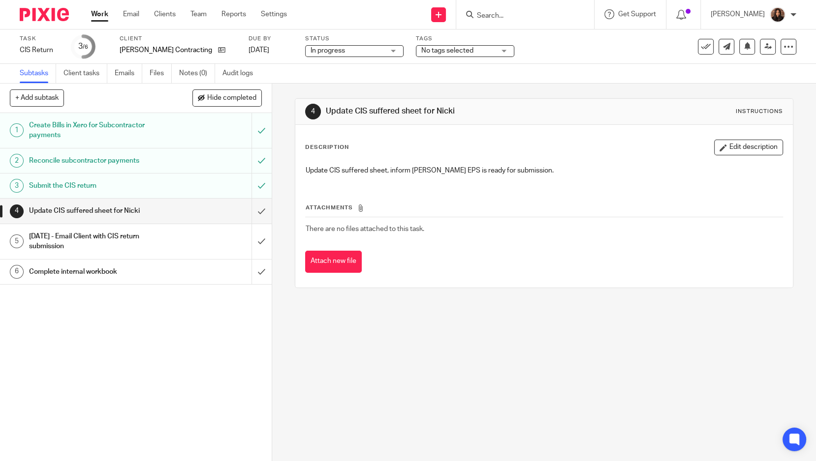
click at [422, 49] on span "No tags selected" at bounding box center [447, 50] width 52 height 7
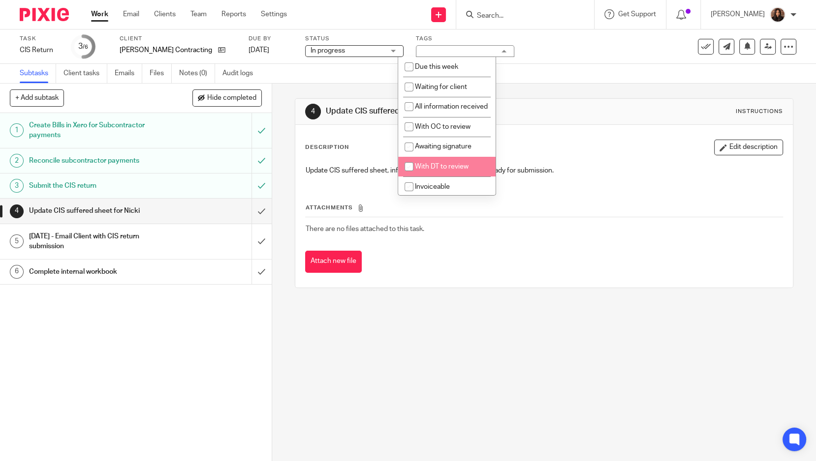
click at [436, 167] on li "With DT to review" at bounding box center [446, 167] width 97 height 20
checkbox input "true"
click at [311, 83] on div "Subtasks Client tasks Emails Files Notes (0) Audit logs" at bounding box center [408, 74] width 816 height 20
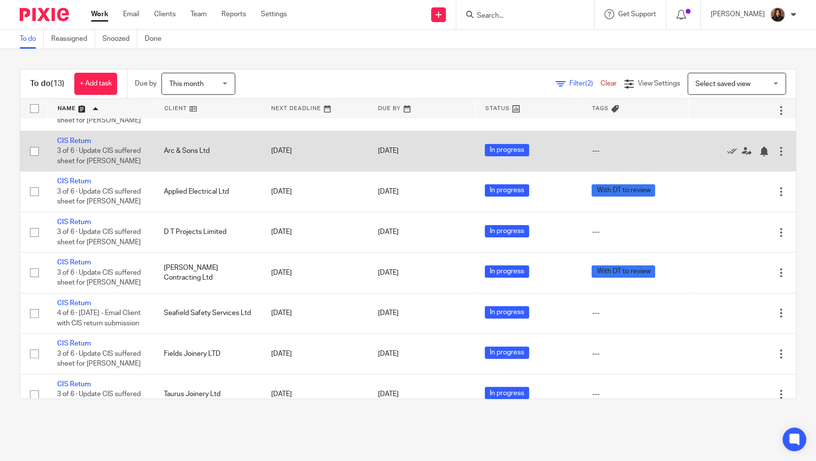
scroll to position [263, 0]
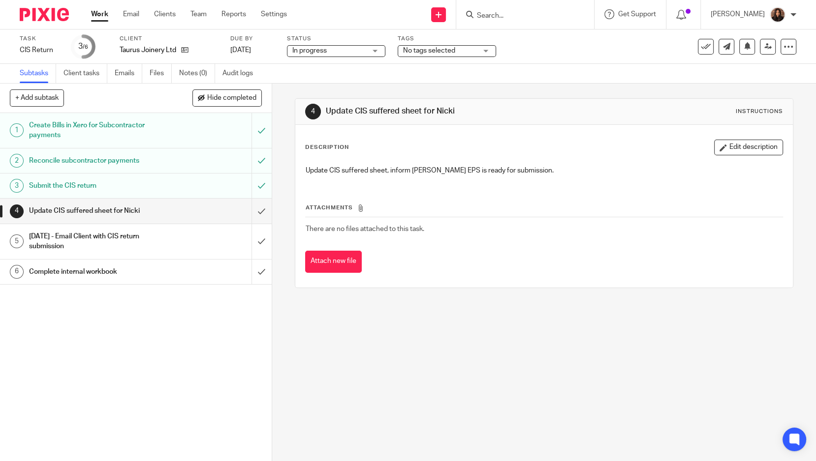
click at [436, 54] on span "No tags selected" at bounding box center [440, 51] width 74 height 10
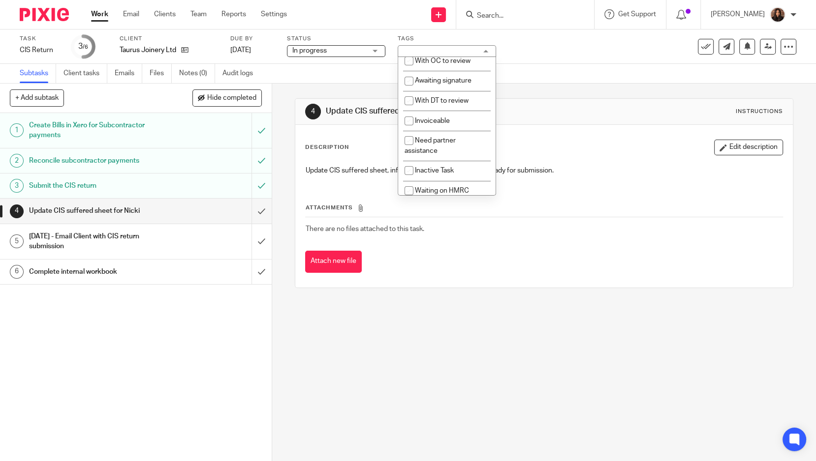
scroll to position [68, 0]
click at [428, 109] on li "With DT to review" at bounding box center [446, 99] width 97 height 20
checkbox input "true"
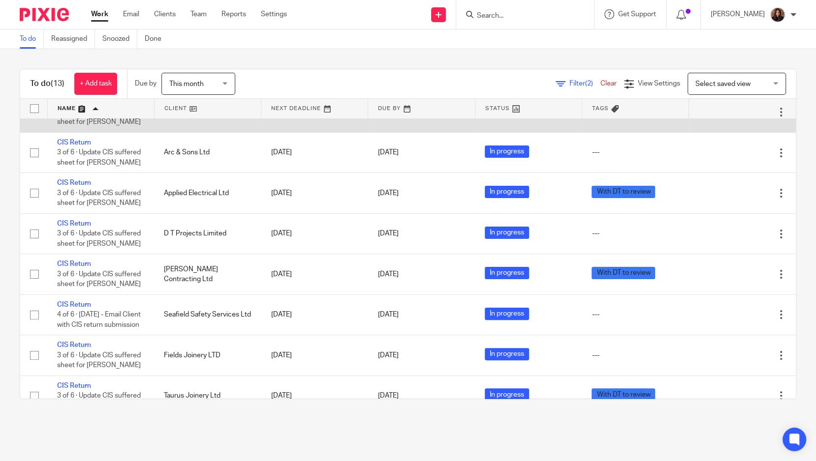
scroll to position [263, 0]
